Goal: Information Seeking & Learning: Learn about a topic

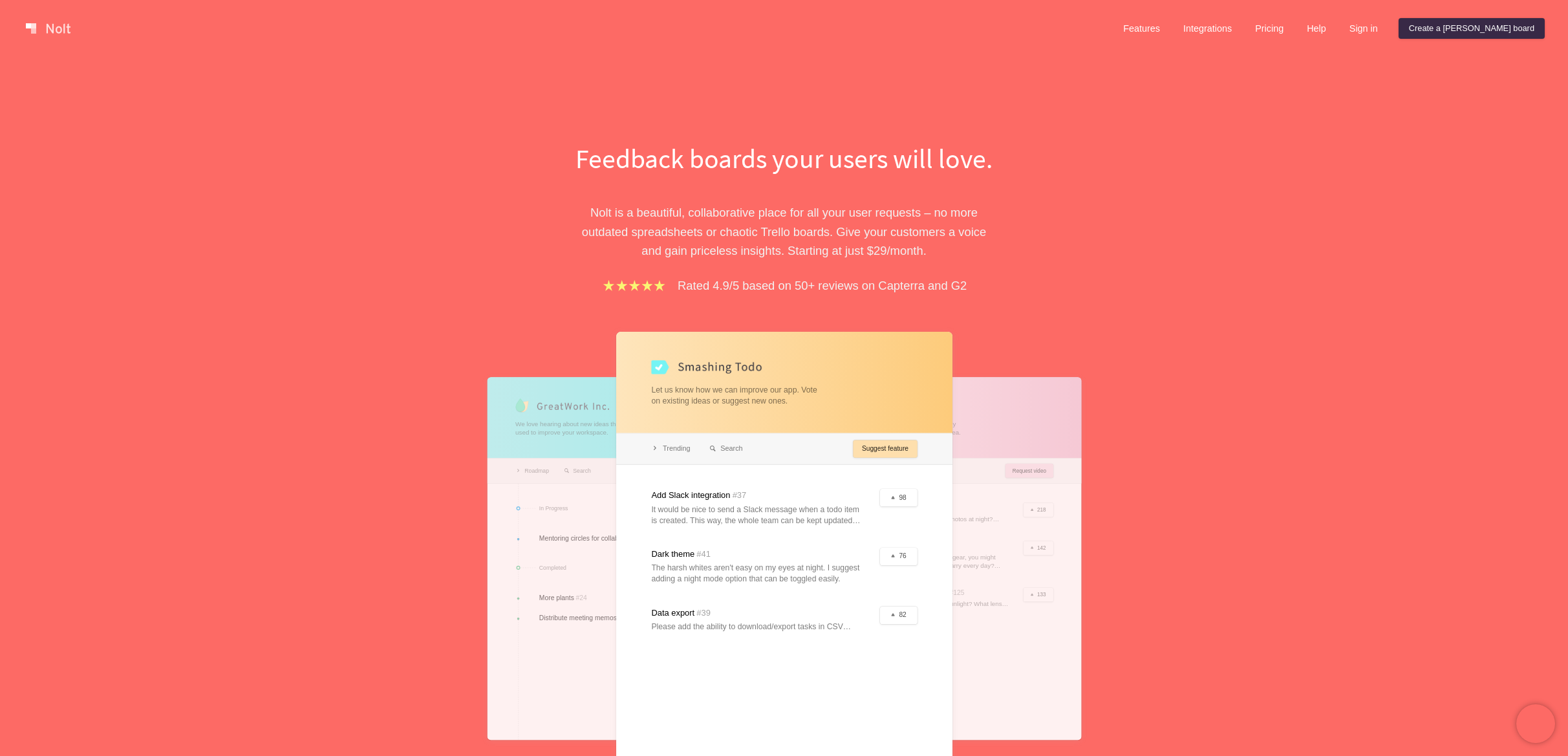
drag, startPoint x: 483, startPoint y: 197, endPoint x: 439, endPoint y: 206, distance: 44.9
click at [482, 197] on div "Feedback boards your users will love. [PERSON_NAME] is a beautiful, collaborati…" at bounding box center [784, 472] width 1568 height 830
click at [708, 400] on div at bounding box center [784, 558] width 336 height 453
click at [1334, 177] on div "Feedback boards your users will love. [PERSON_NAME] is a beautiful, collaborati…" at bounding box center [784, 472] width 1568 height 830
click at [1456, 33] on link "Create a [PERSON_NAME] board" at bounding box center [1472, 28] width 146 height 21
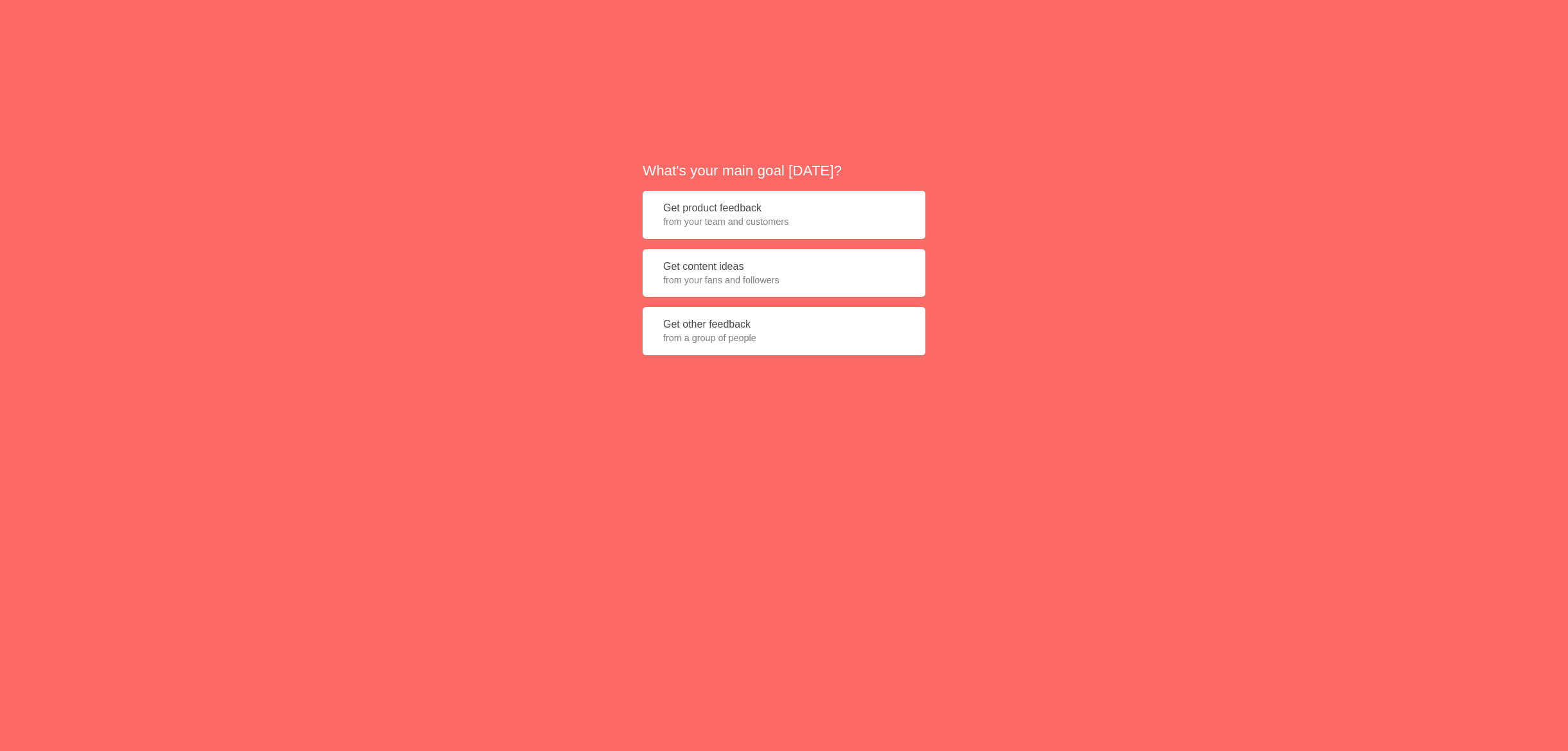
click at [742, 204] on button "Get product feedback from your team and customers" at bounding box center [784, 215] width 282 height 48
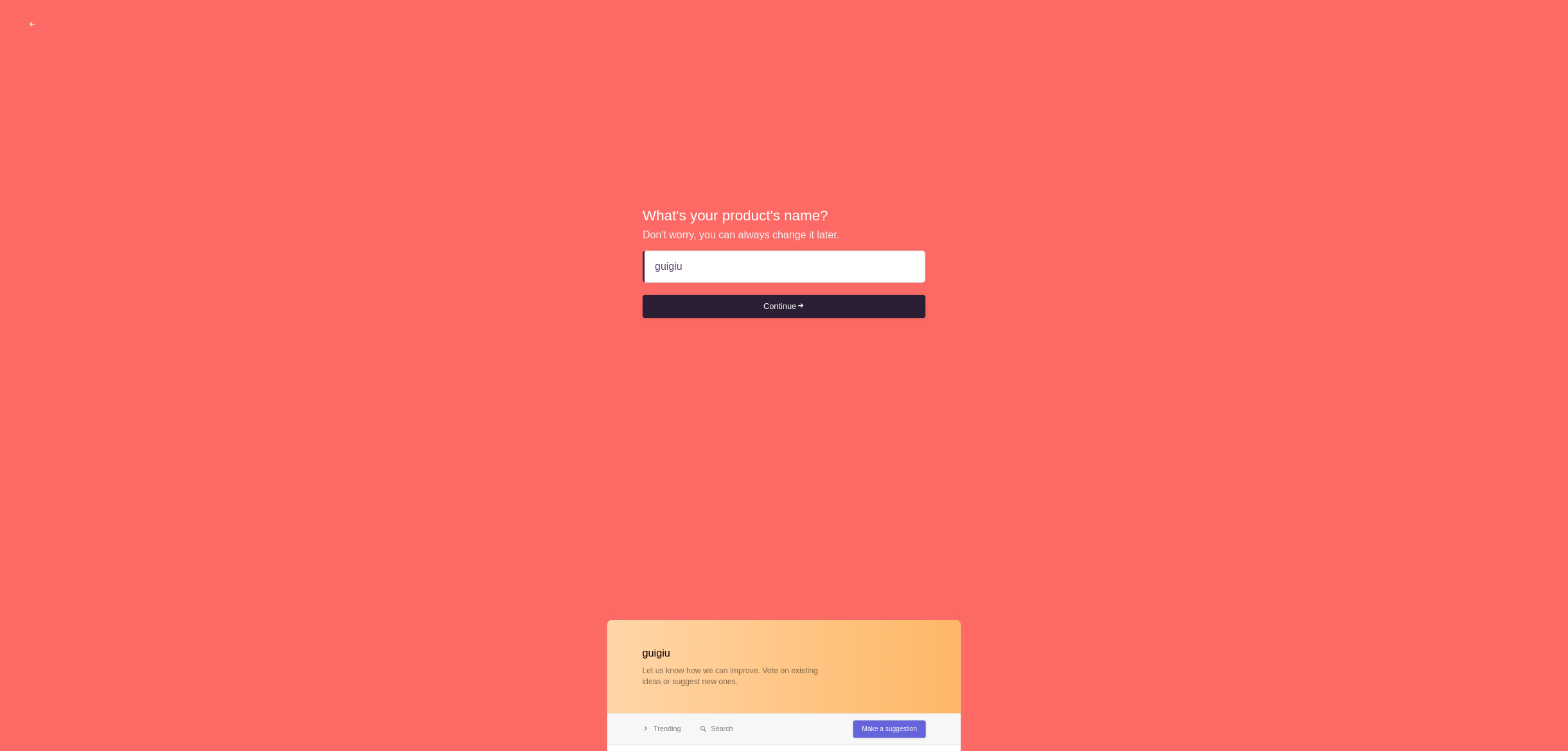
click at [764, 304] on button "Continue" at bounding box center [784, 306] width 282 height 23
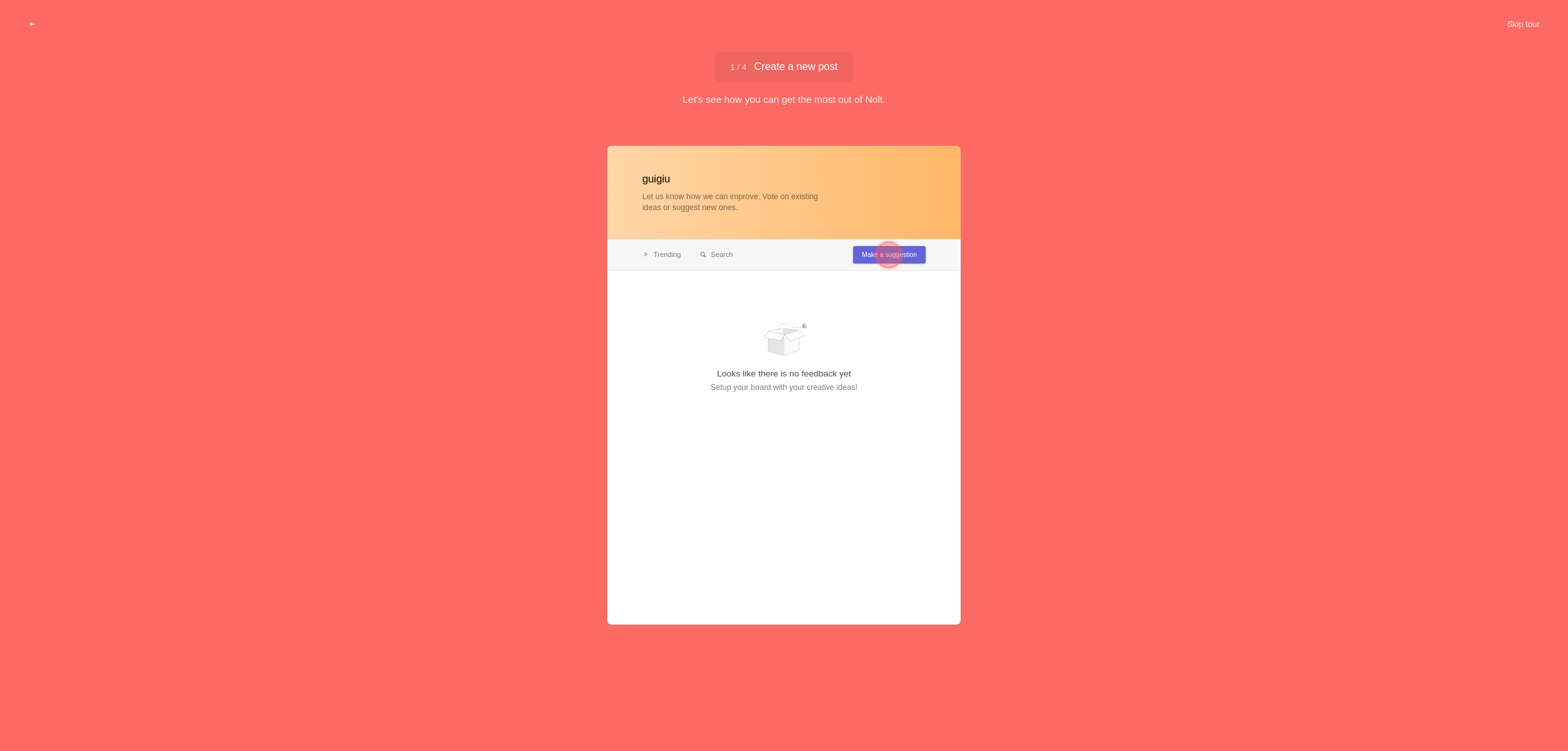
type input "guigiu"
click at [876, 259] on div at bounding box center [889, 255] width 46 height 46
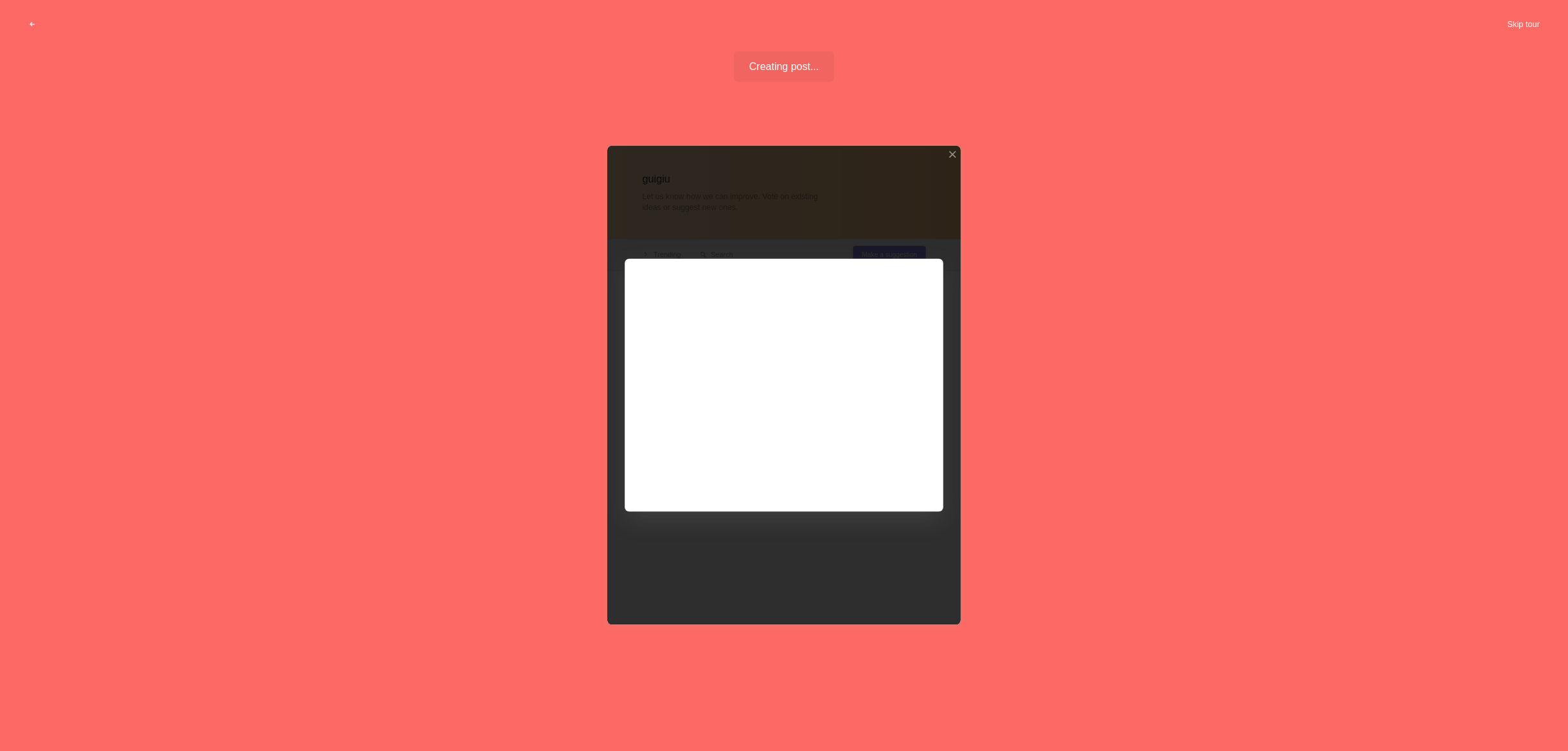
click at [1534, 16] on button "Skip tour" at bounding box center [1523, 24] width 64 height 23
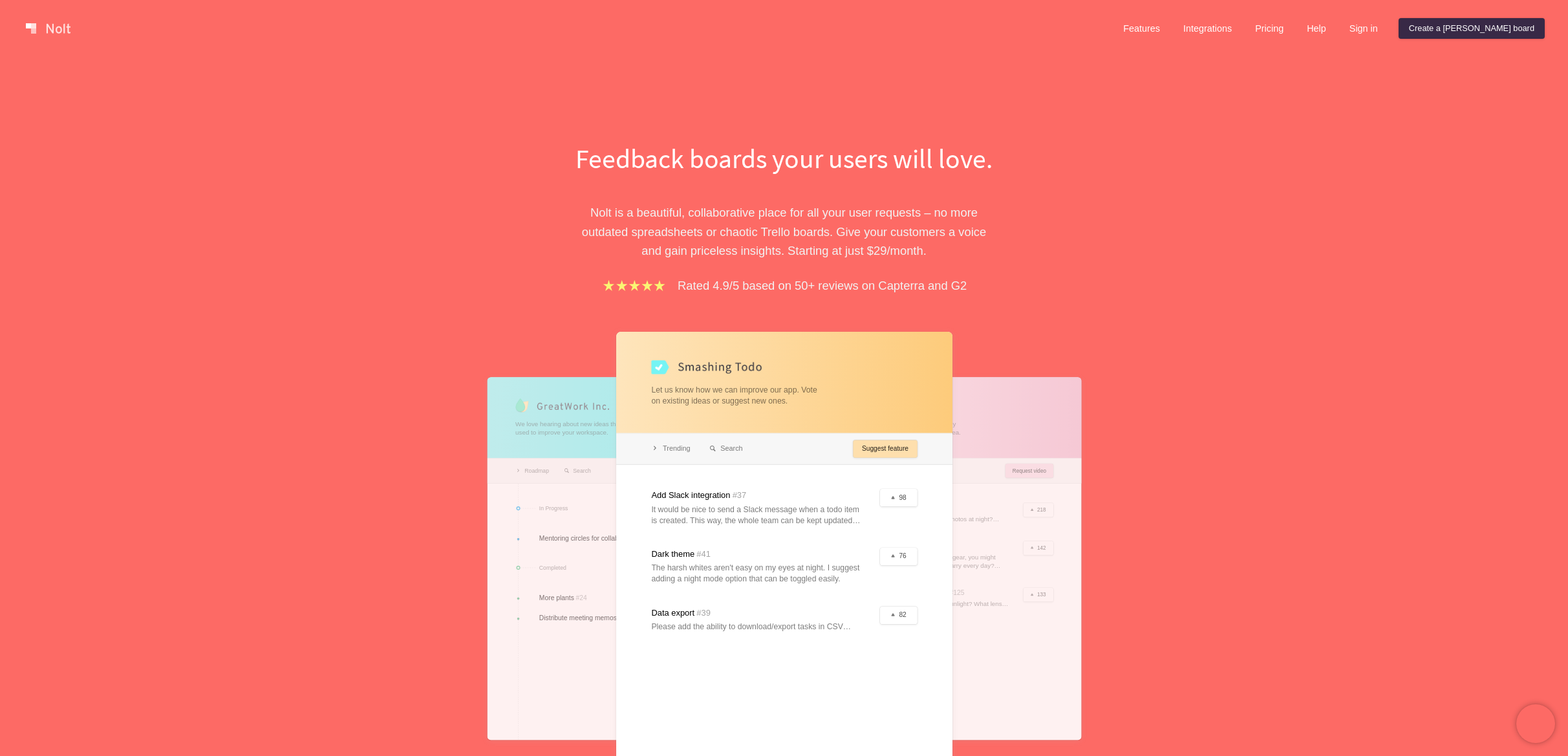
click at [776, 489] on div at bounding box center [784, 558] width 336 height 453
click at [782, 493] on div at bounding box center [784, 558] width 336 height 453
click at [747, 502] on div at bounding box center [784, 558] width 336 height 453
click at [730, 491] on div at bounding box center [784, 558] width 336 height 453
click at [1336, 122] on div "Feedback boards your users will love. [PERSON_NAME] is a beautiful, collaborati…" at bounding box center [784, 472] width 1568 height 830
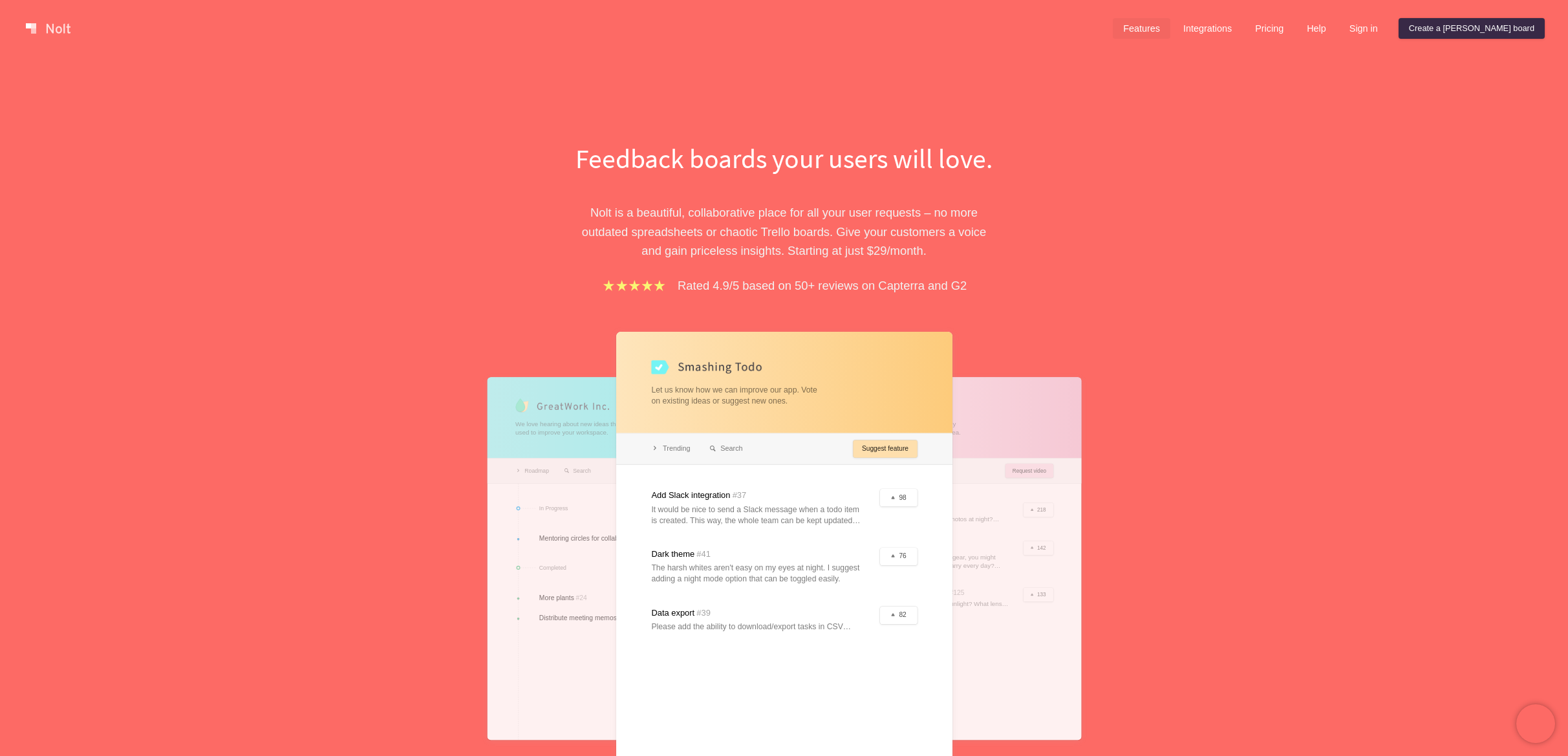
click at [1170, 26] on link "Features" at bounding box center [1142, 28] width 57 height 21
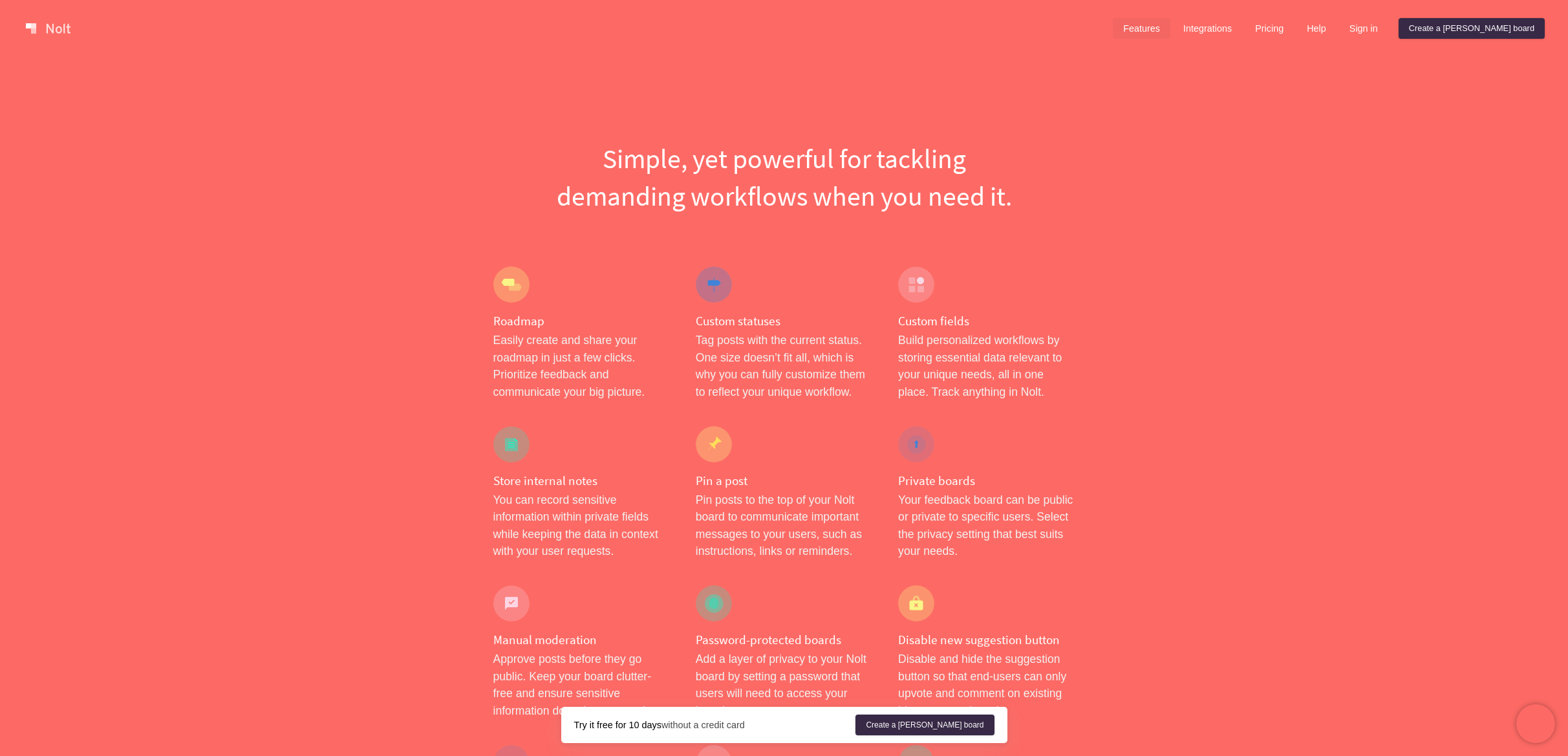
click at [702, 293] on div at bounding box center [713, 284] width 36 height 36
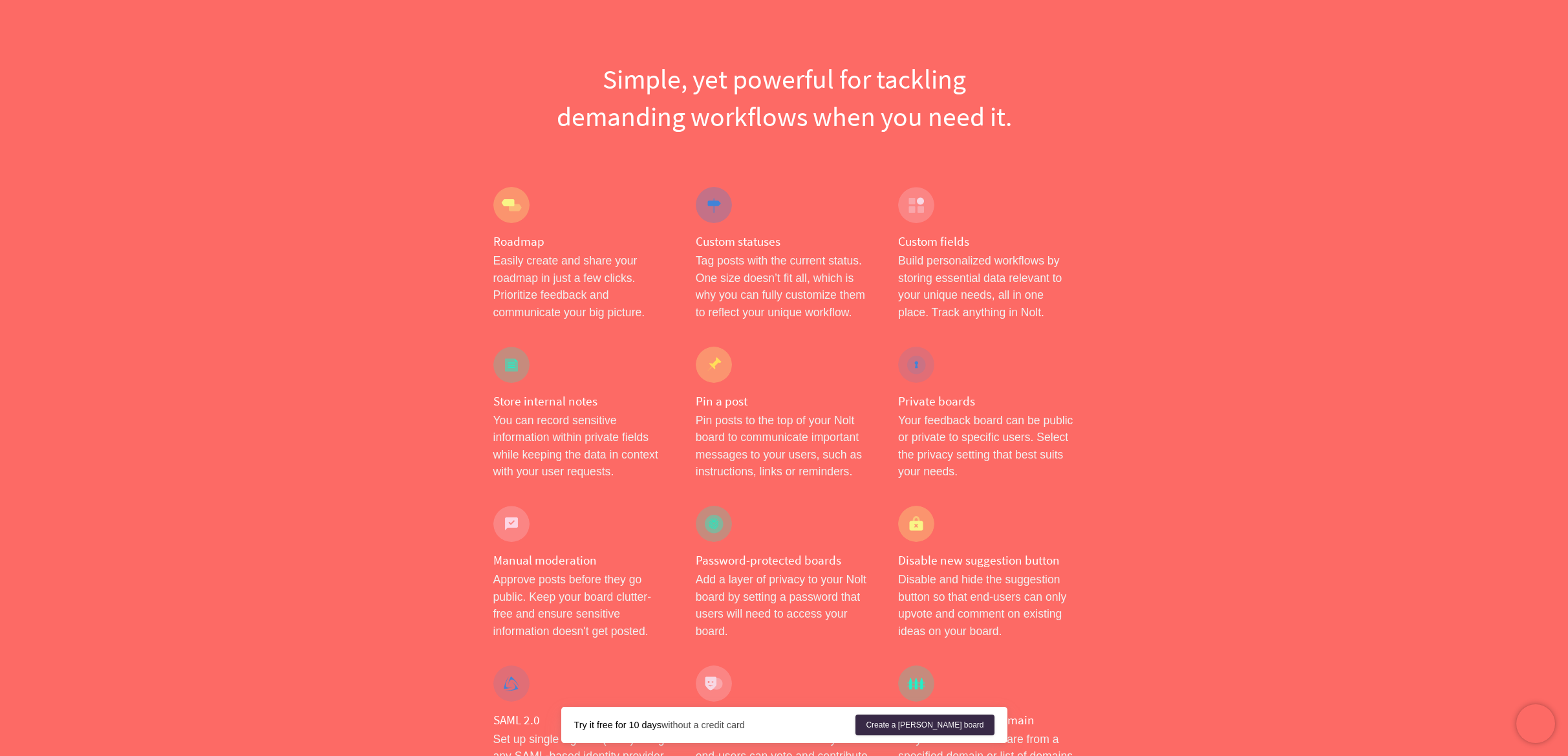
scroll to position [85, 0]
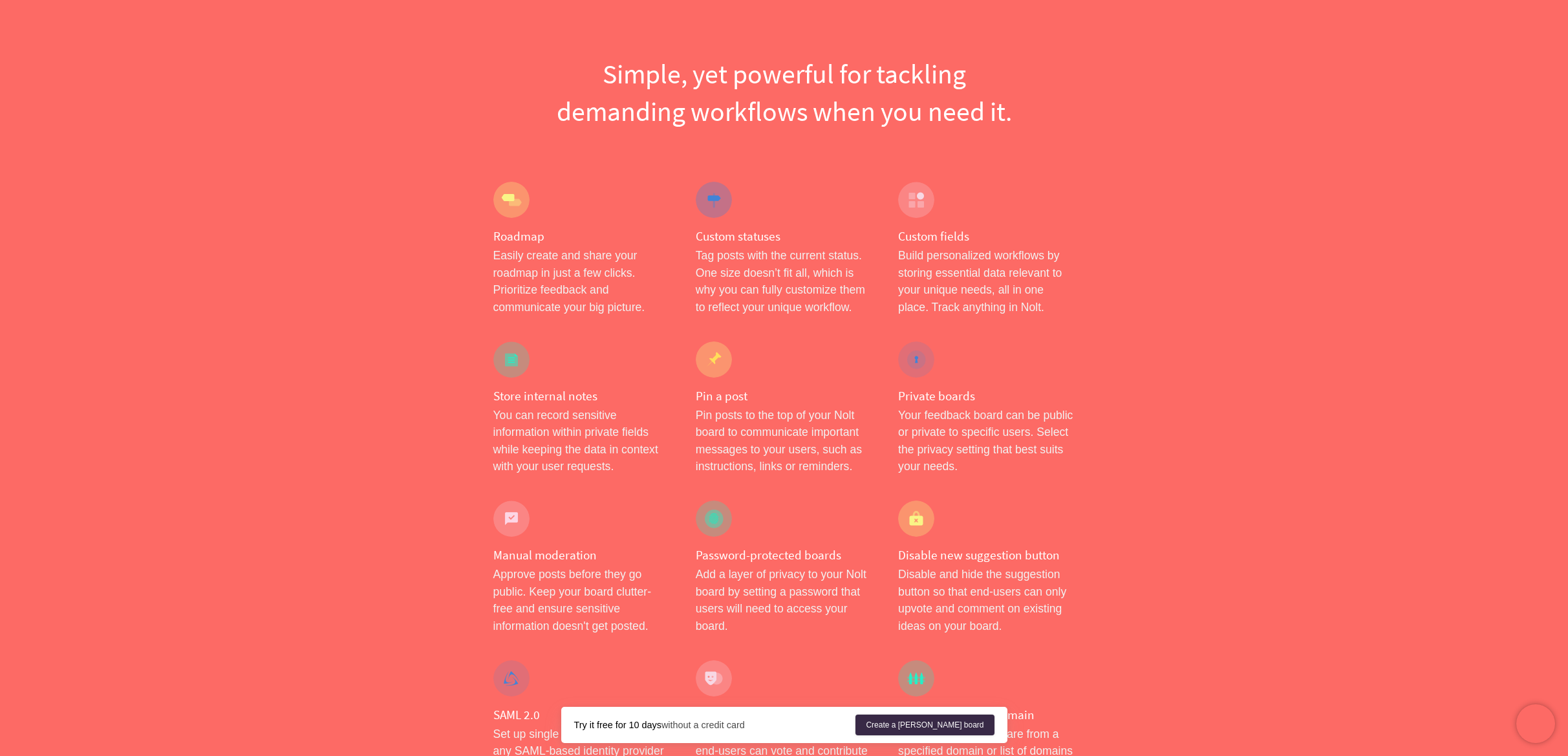
drag, startPoint x: 908, startPoint y: 197, endPoint x: 980, endPoint y: 224, distance: 76.9
click at [970, 221] on div "Custom fields Build personalized workflows by storing essential data relevant t…" at bounding box center [987, 249] width 202 height 160
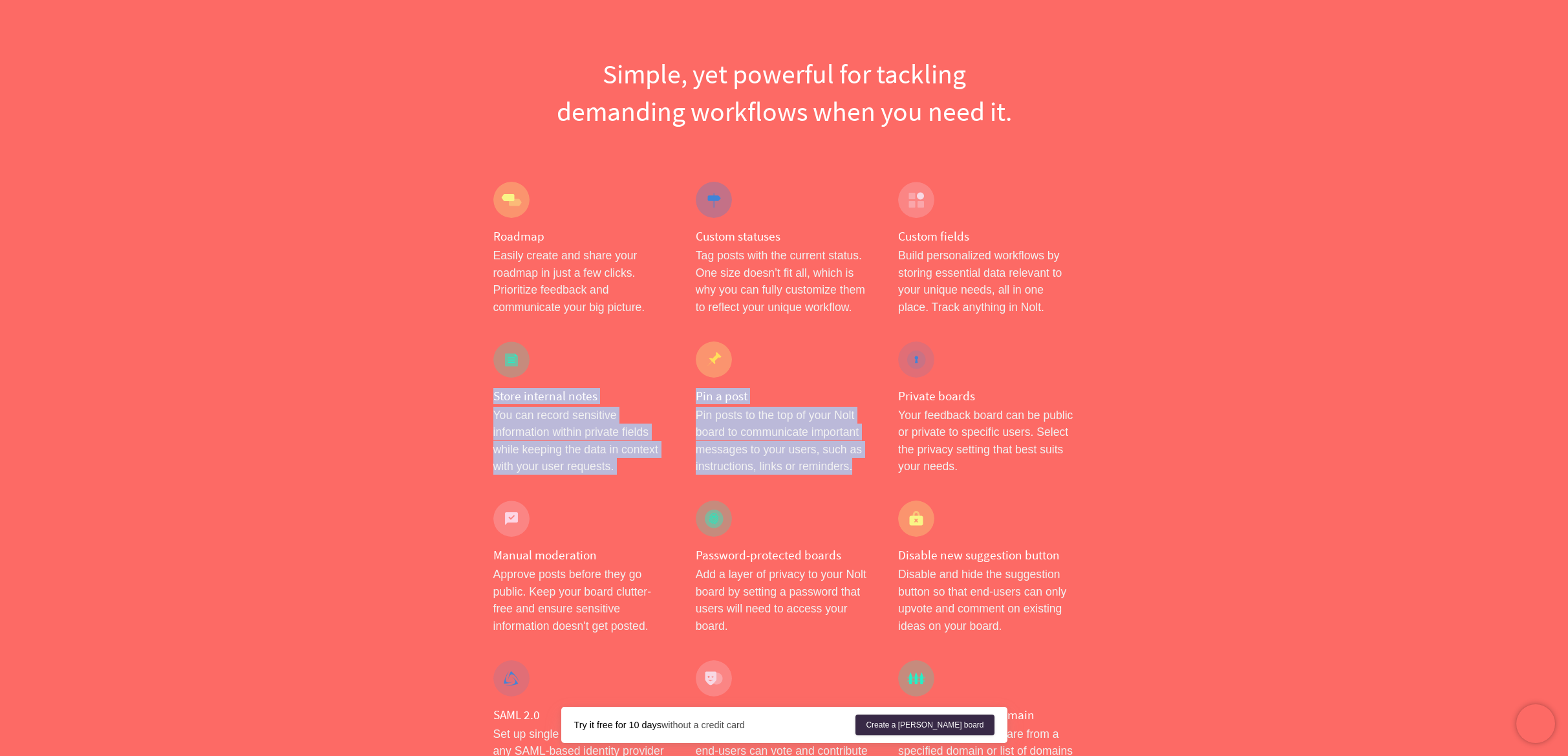
drag, startPoint x: 1078, startPoint y: 303, endPoint x: 1100, endPoint y: 345, distance: 47.4
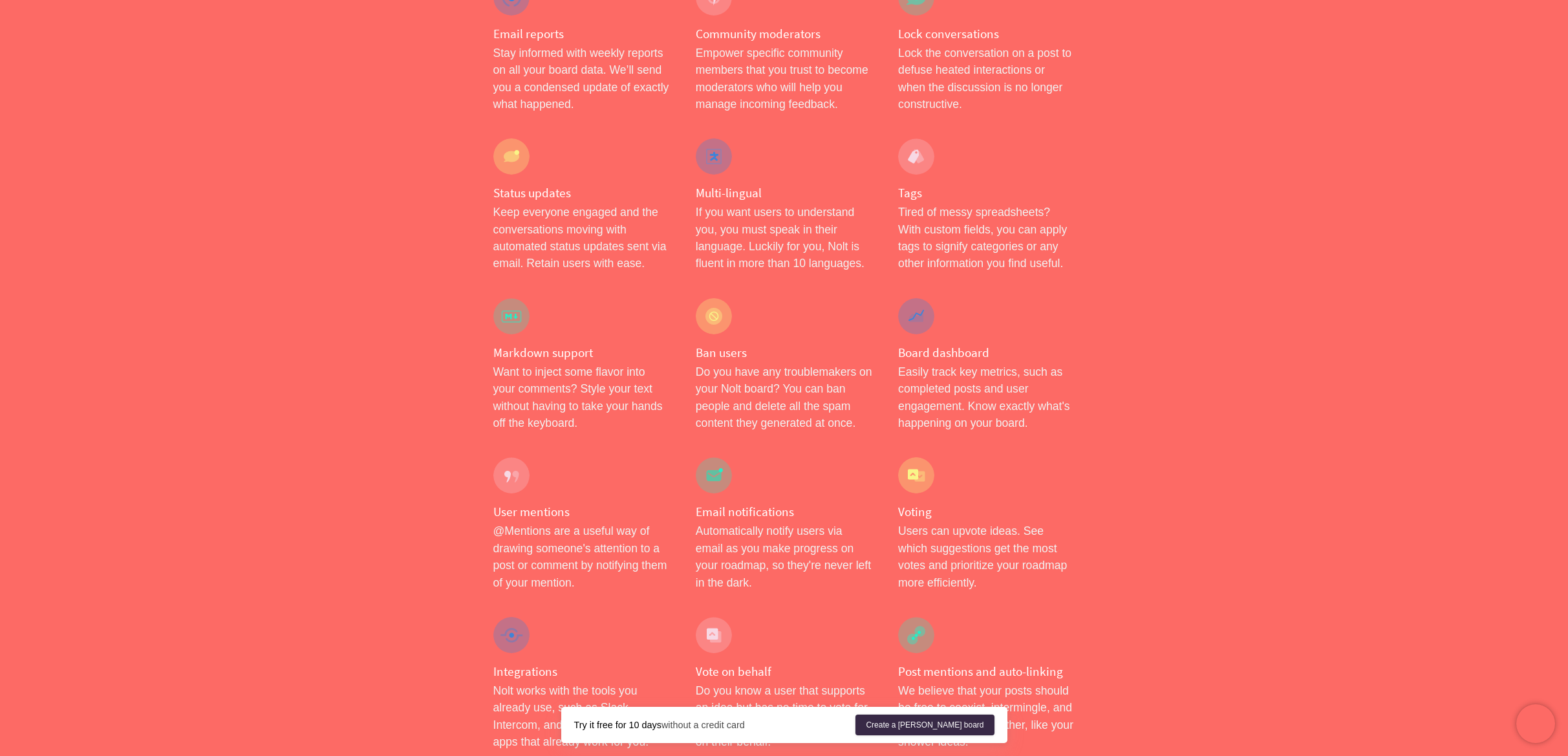
scroll to position [1965, 0]
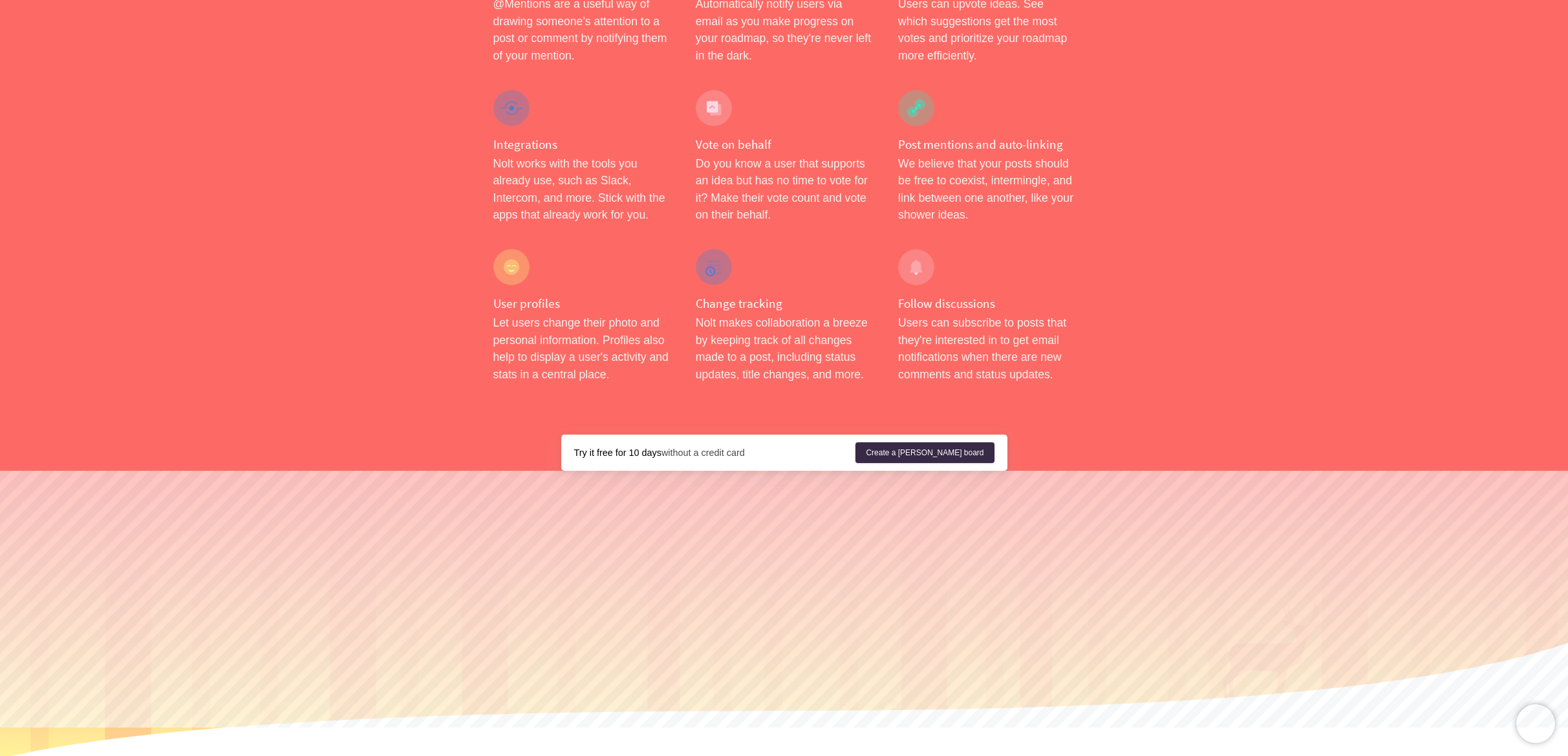
click at [819, 755] on link "Help" at bounding box center [819, 764] width 17 height 10
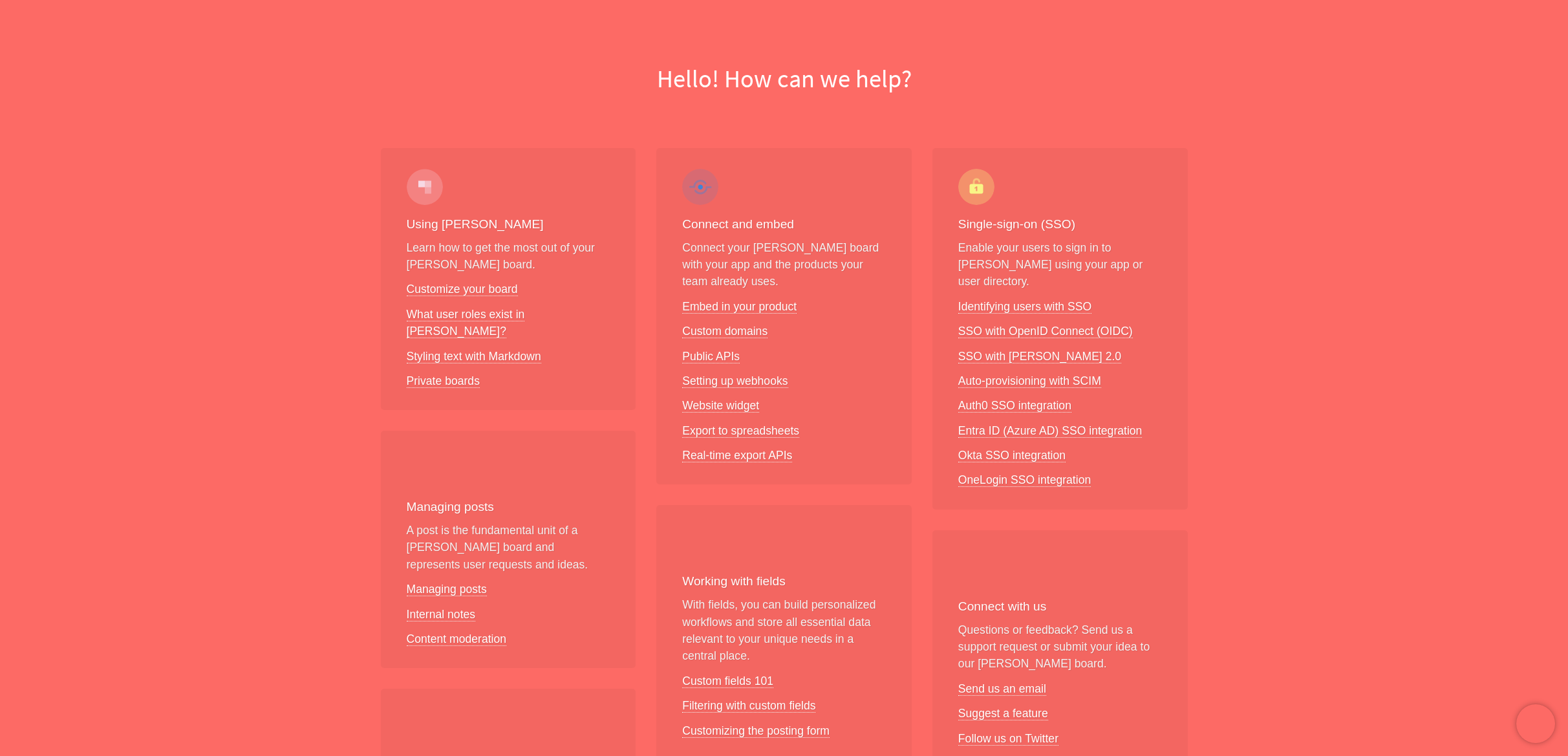
scroll to position [481, 0]
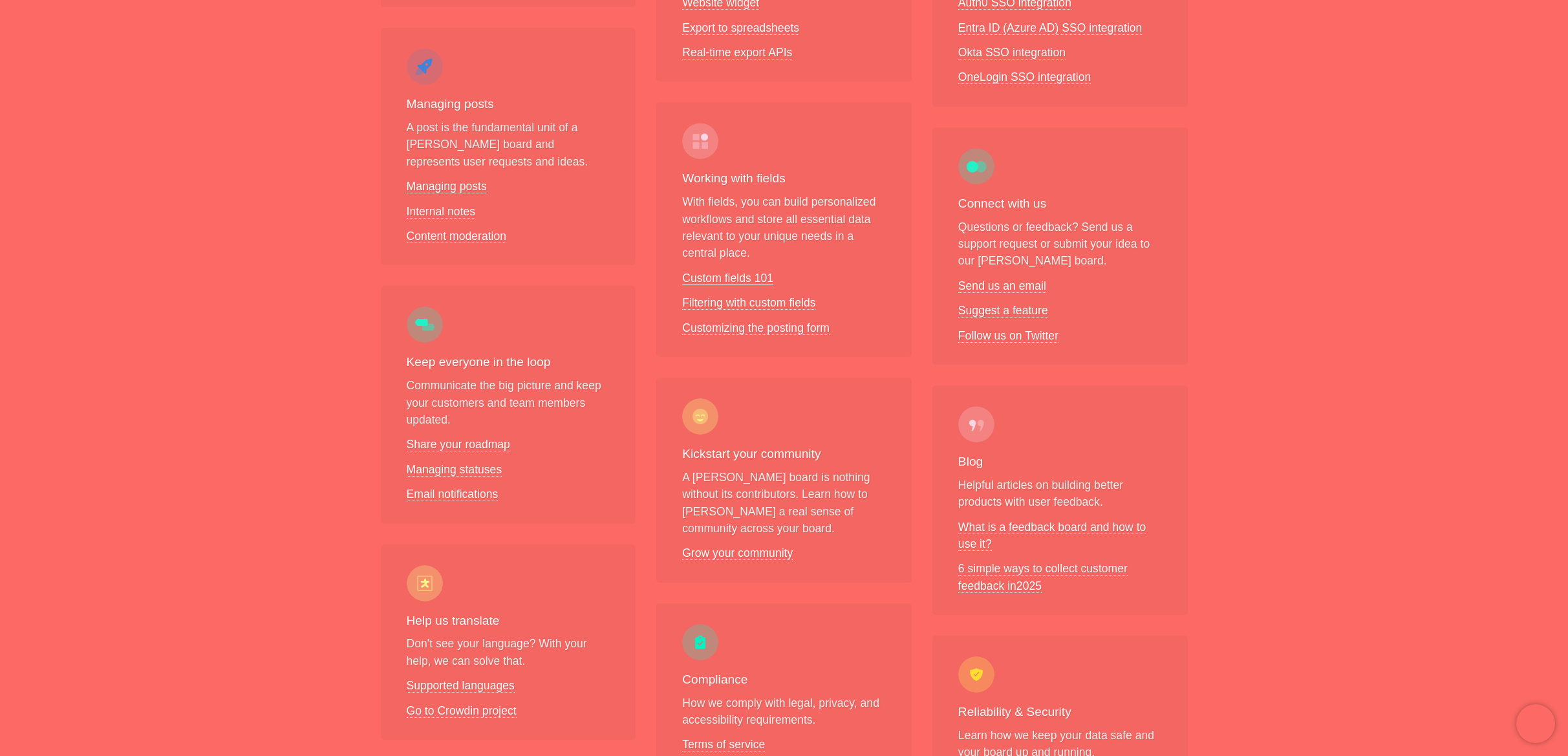
click at [719, 277] on link "Custom fields 101" at bounding box center [727, 278] width 91 height 14
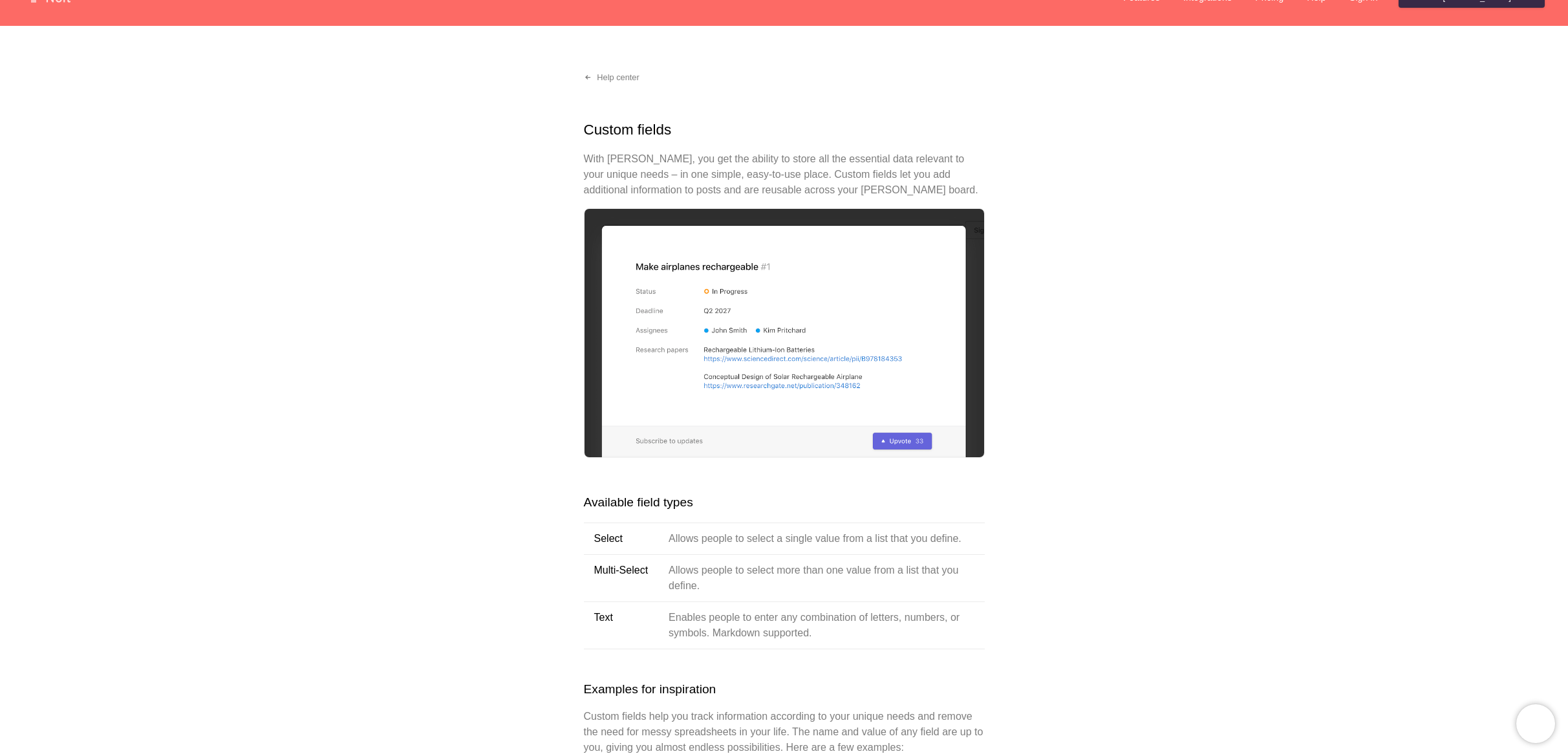
scroll to position [50, 0]
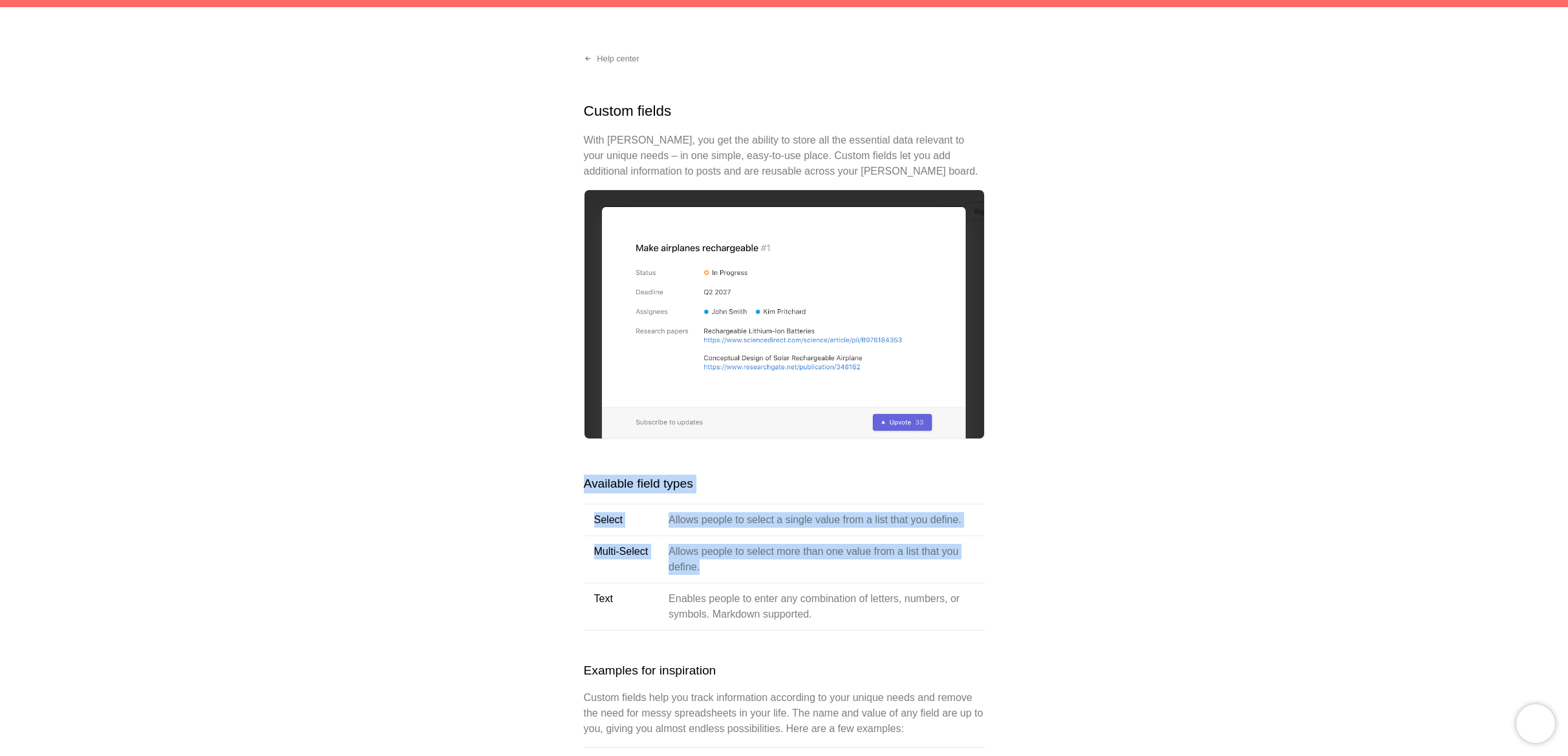
drag, startPoint x: 737, startPoint y: 565, endPoint x: 536, endPoint y: 534, distance: 203.4
copy div "Available field types Select Allows people to select a single value from a list…"
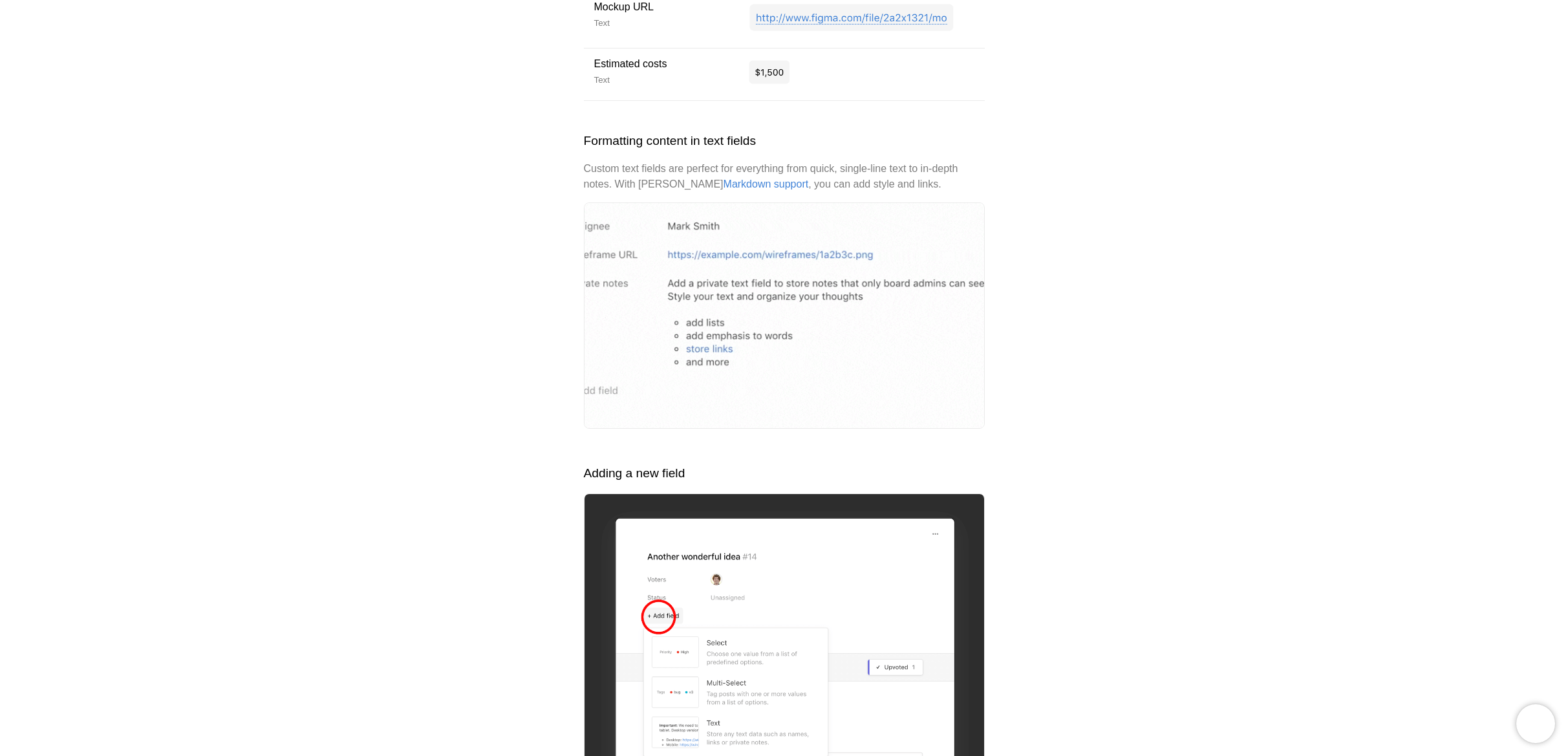
scroll to position [1855, 0]
